Goal: Task Accomplishment & Management: Complete application form

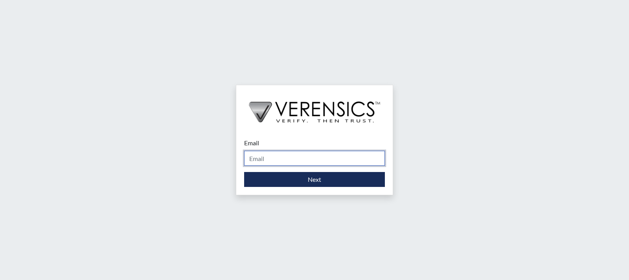
click at [293, 161] on input "Email" at bounding box center [314, 158] width 141 height 15
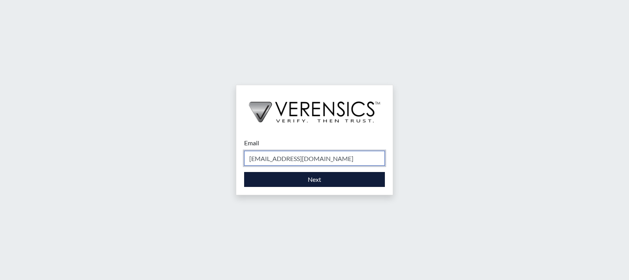
type input "[EMAIL_ADDRESS][DOMAIN_NAME]"
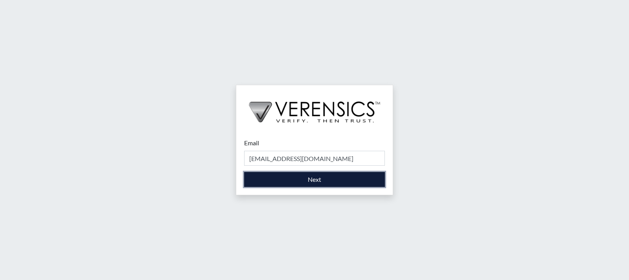
click at [327, 178] on button "Next" at bounding box center [314, 179] width 141 height 15
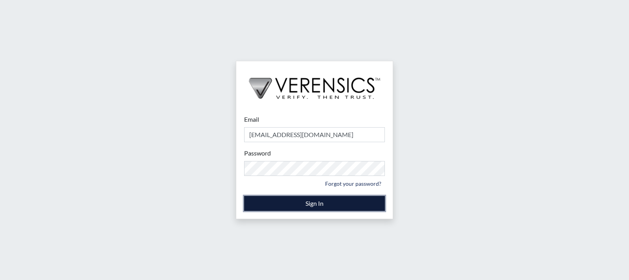
click at [319, 204] on button "Sign In" at bounding box center [314, 203] width 141 height 15
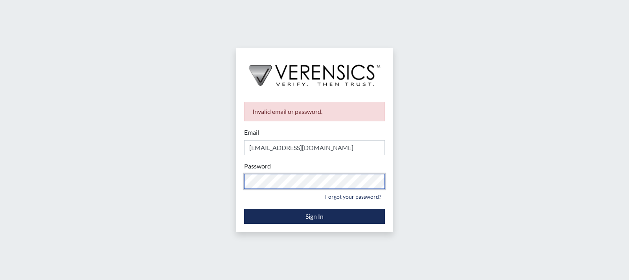
click at [199, 179] on div "Invalid email or password. Email [EMAIL_ADDRESS][DOMAIN_NAME] Please provide yo…" at bounding box center [314, 140] width 629 height 280
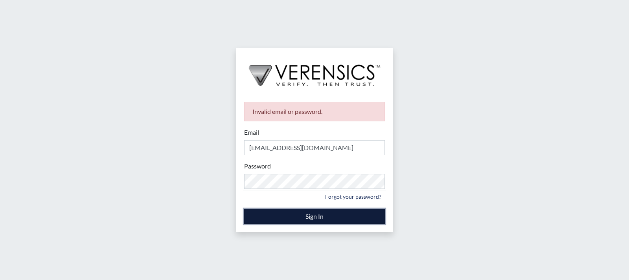
click at [300, 214] on button "Sign In" at bounding box center [314, 216] width 141 height 15
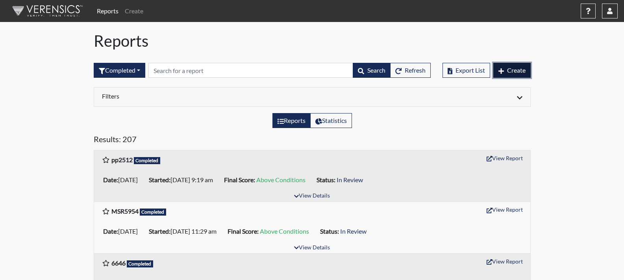
click at [501, 68] on icon "button" at bounding box center [501, 71] width 6 height 6
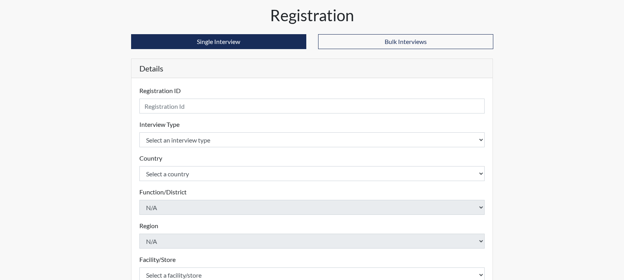
scroll to position [39, 0]
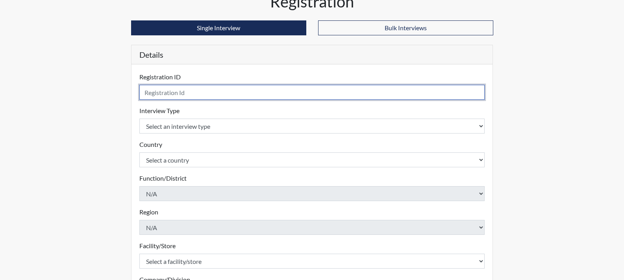
click at [262, 96] on input "text" at bounding box center [311, 92] width 345 height 15
type input "JS8222"
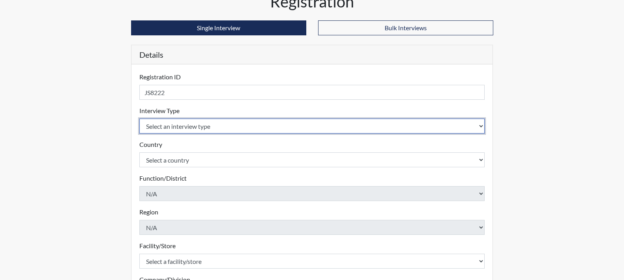
click at [467, 131] on select "Select an interview type Corrections Pre-Employment" at bounding box center [311, 126] width 345 height 15
select select "ff733e93-e1bf-11ea-9c9f-0eff0cf7eb8f"
click at [139, 119] on select "Select an interview type Corrections Pre-Employment" at bounding box center [311, 126] width 345 height 15
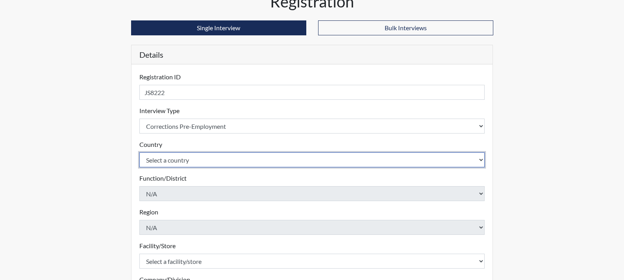
click at [473, 162] on select "Select a country [GEOGRAPHIC_DATA] [GEOGRAPHIC_DATA]" at bounding box center [311, 160] width 345 height 15
select select "united-states-of-[GEOGRAPHIC_DATA]"
click at [139, 153] on select "Select a country [GEOGRAPHIC_DATA] [GEOGRAPHIC_DATA]" at bounding box center [311, 160] width 345 height 15
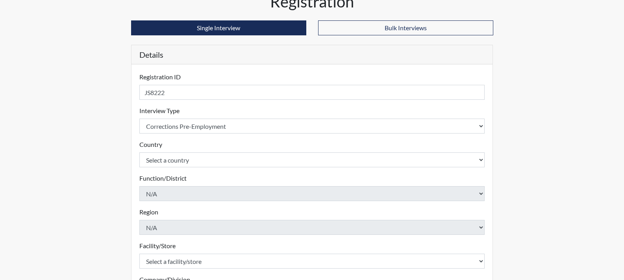
click at [461, 170] on form "Registration ID JS8222 Please provide a registration ID. Interview Type Select …" at bounding box center [311, 213] width 345 height 282
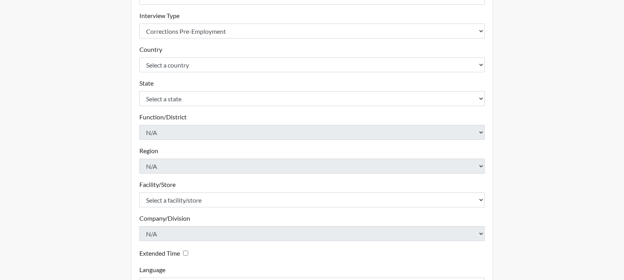
scroll to position [157, 0]
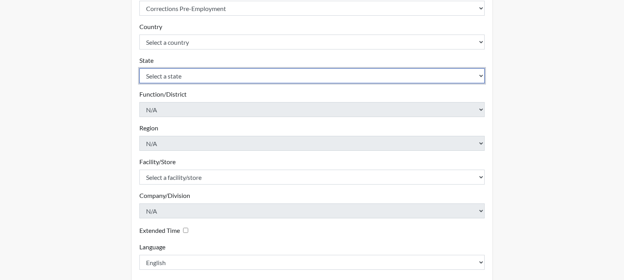
click at [444, 78] on select "Select a state [US_STATE] [US_STATE] [US_STATE] [US_STATE] [US_STATE] [US_STATE…" at bounding box center [311, 75] width 345 height 15
select select "GA"
click at [139, 68] on select "Select a state [US_STATE] [US_STATE] [US_STATE] [US_STATE] [US_STATE] [US_STATE…" at bounding box center [311, 75] width 345 height 15
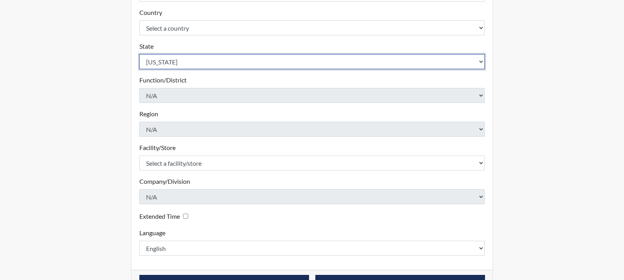
scroll to position [196, 0]
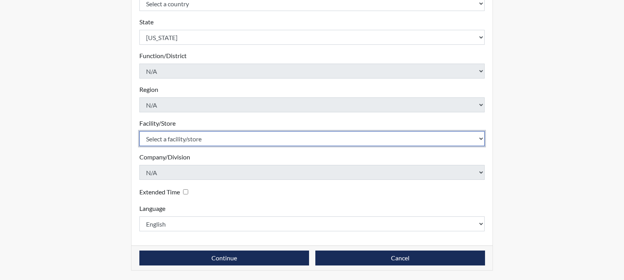
click at [450, 140] on select "Select a facility/store Central SP" at bounding box center [311, 138] width 345 height 15
select select "a04b0f19-1a10-4b74-b96d-c178def87229"
click at [139, 131] on select "Select a facility/store Central SP" at bounding box center [311, 138] width 345 height 15
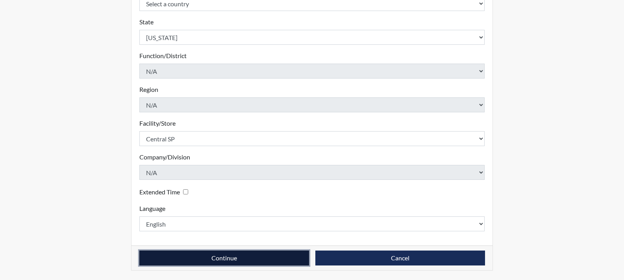
click at [255, 255] on button "Continue" at bounding box center [224, 258] width 170 height 15
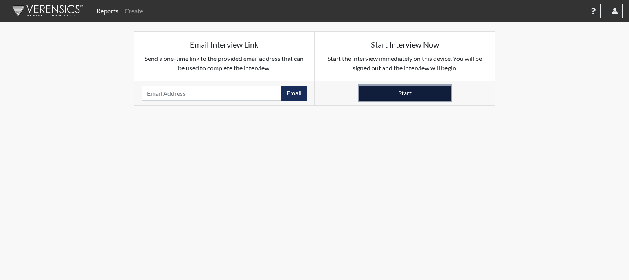
click at [386, 88] on button "Start" at bounding box center [405, 93] width 91 height 15
